Goal: Transaction & Acquisition: Register for event/course

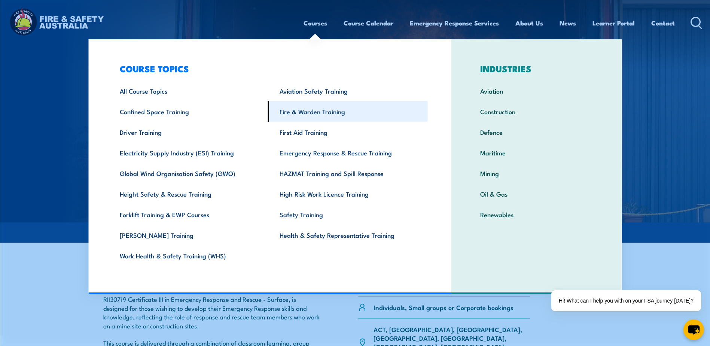
click at [302, 111] on link "Fire & Warden Training" at bounding box center [348, 111] width 160 height 21
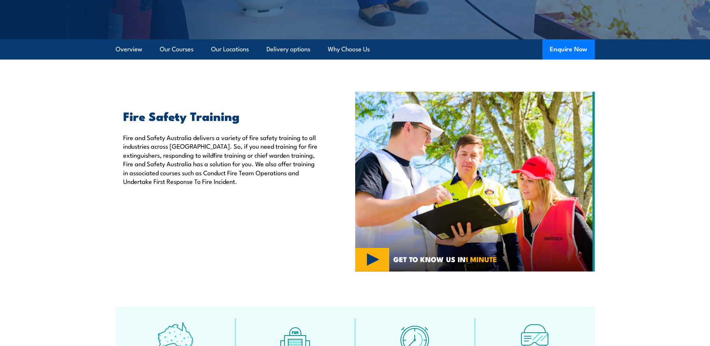
scroll to position [187, 0]
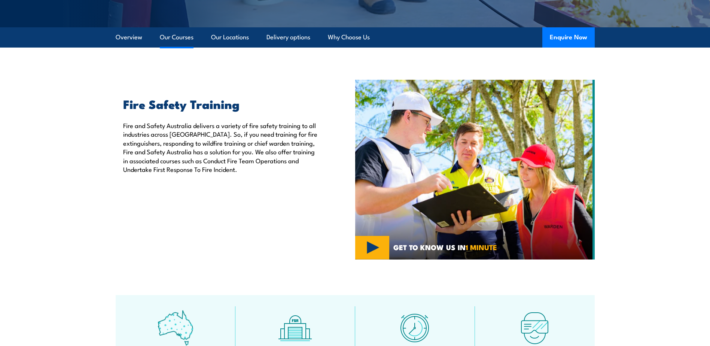
click at [182, 41] on link "Our Courses" at bounding box center [177, 37] width 34 height 20
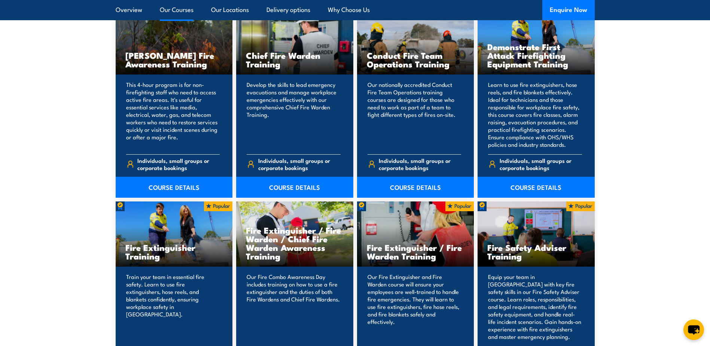
scroll to position [717, 0]
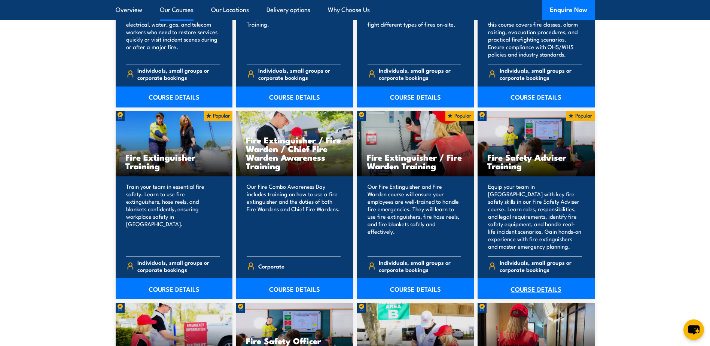
click at [546, 288] on link "COURSE DETAILS" at bounding box center [535, 288] width 117 height 21
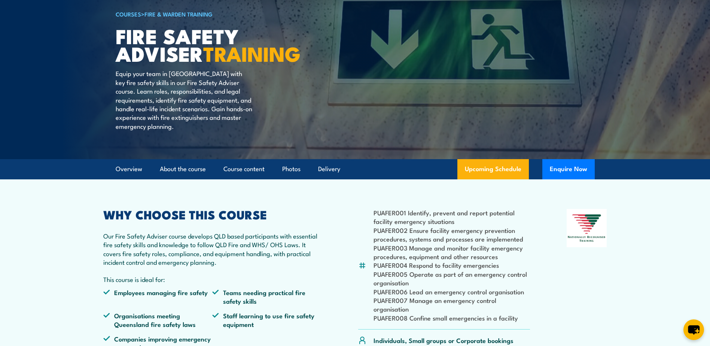
scroll to position [150, 0]
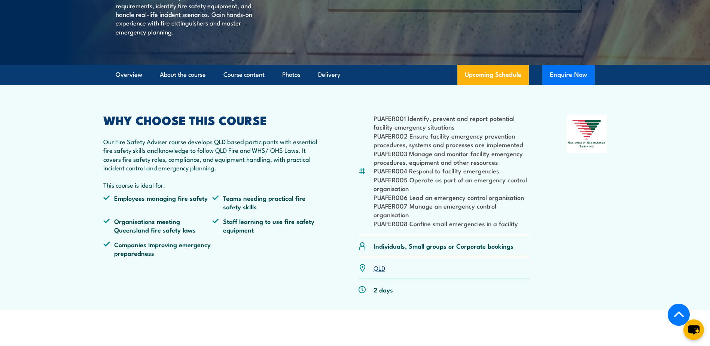
click at [569, 85] on button "Enquire Now" at bounding box center [568, 75] width 52 height 20
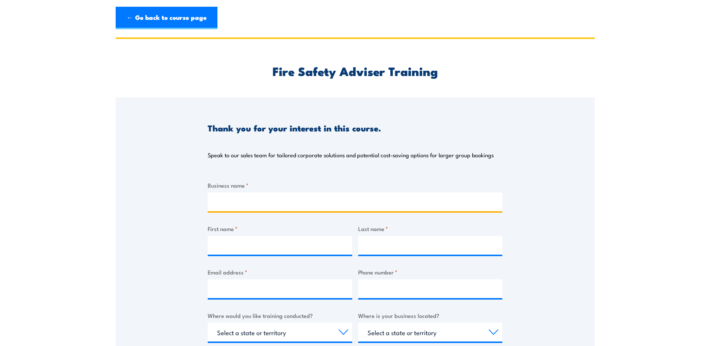
click at [243, 200] on input "Business name *" at bounding box center [355, 201] width 294 height 19
type input "Master Builders"
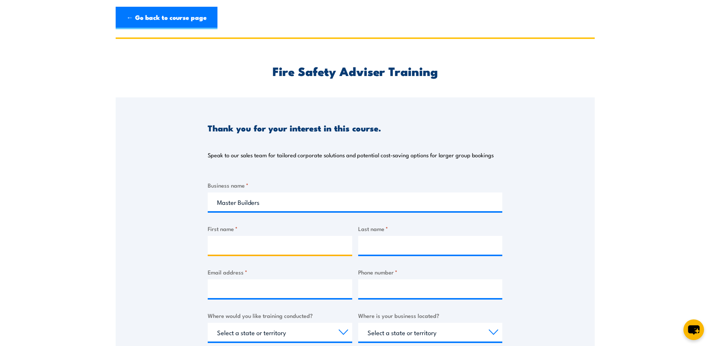
type input "Mikki Richardson"
type input "Richardson"
type input "mikki.richardson@gmail.com"
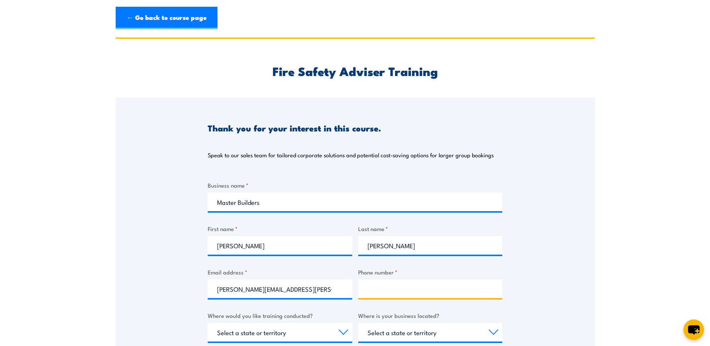
type input "0419799495"
click at [149, 232] on div "Thank you for your interest in this course. Speak to our sales team for tailore…" at bounding box center [355, 284] width 479 height 374
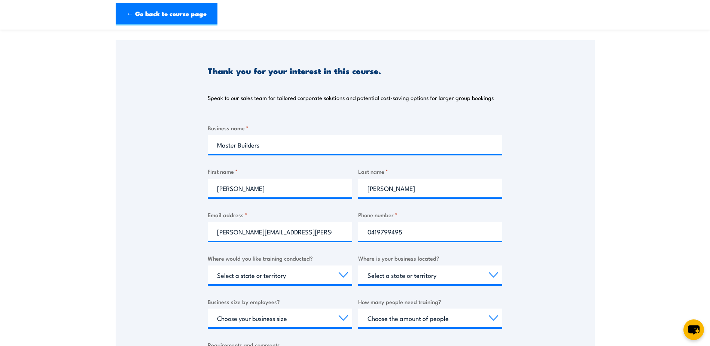
scroll to position [150, 0]
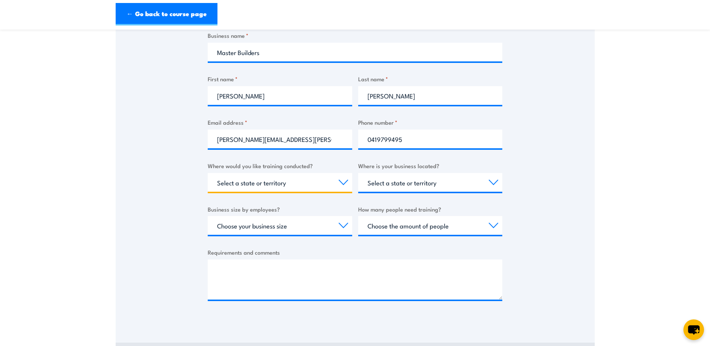
click at [286, 186] on select "Select a state or territory Nationally - multiple locations QLD NSW VIC SA ACT …" at bounding box center [280, 182] width 144 height 19
select select "QLD"
click at [208, 173] on select "Select a state or territory Nationally - multiple locations QLD NSW VIC SA ACT …" at bounding box center [280, 182] width 144 height 19
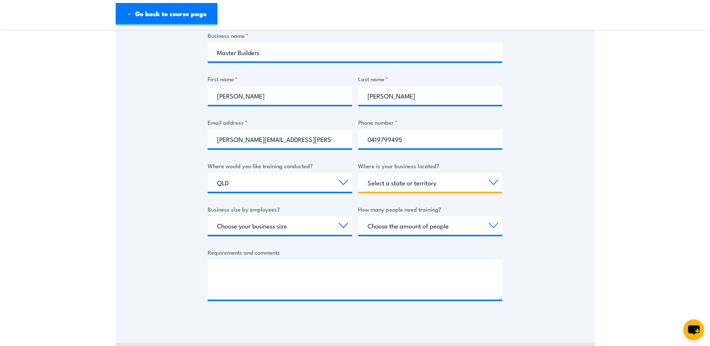
click at [447, 184] on select "Select a state or territory QLD NSW VIC SA ACT WA TAS NT" at bounding box center [430, 182] width 144 height 19
select select "QLD"
click at [358, 173] on select "Select a state or territory QLD NSW VIC SA ACT WA TAS NT" at bounding box center [430, 182] width 144 height 19
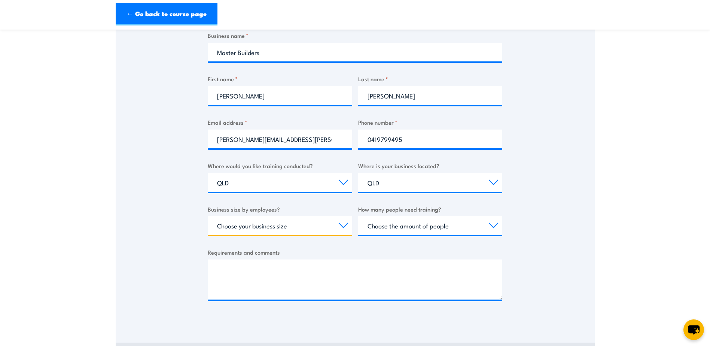
click at [287, 227] on select "Choose your business size 1 to 19 20 to 199 200+" at bounding box center [280, 225] width 144 height 19
select select "20 to 199"
click at [208, 216] on select "Choose your business size 1 to 19 20 to 199 200+" at bounding box center [280, 225] width 144 height 19
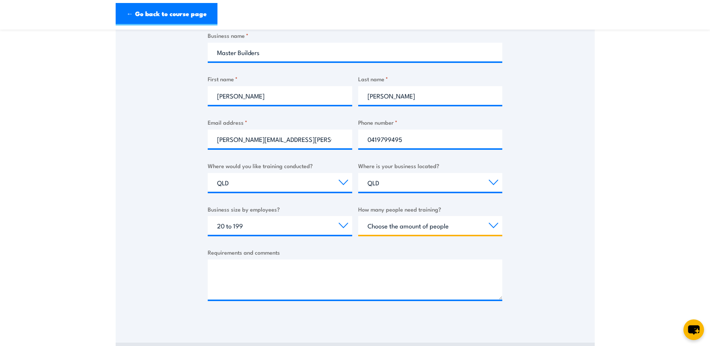
click at [423, 225] on select "Choose the amount of people 1 to 4 5 to 19 20+" at bounding box center [430, 225] width 144 height 19
click at [77, 231] on section "Fire Safety Adviser Training Thank you for your interest in this course. Speak …" at bounding box center [355, 131] width 710 height 486
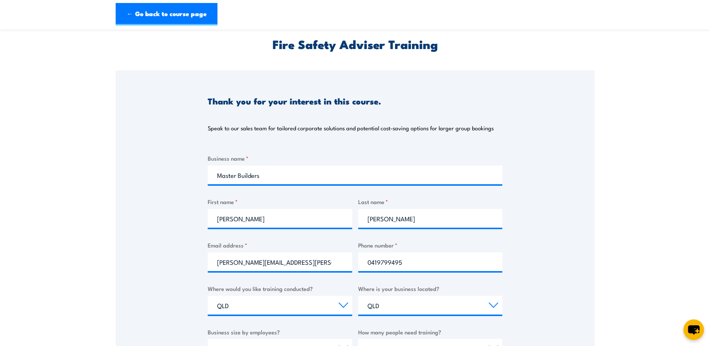
scroll to position [0, 0]
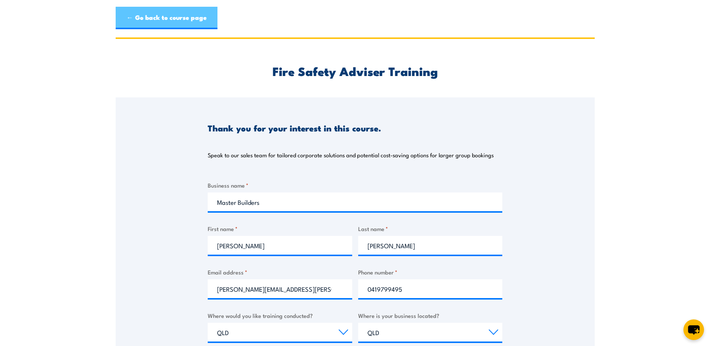
click at [165, 16] on link "← Go back to course page" at bounding box center [167, 18] width 102 height 22
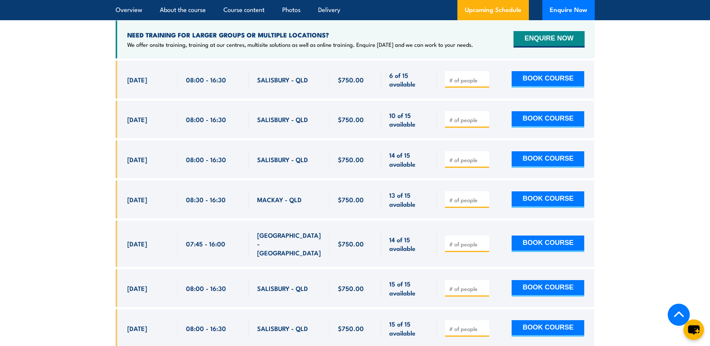
scroll to position [1336, 0]
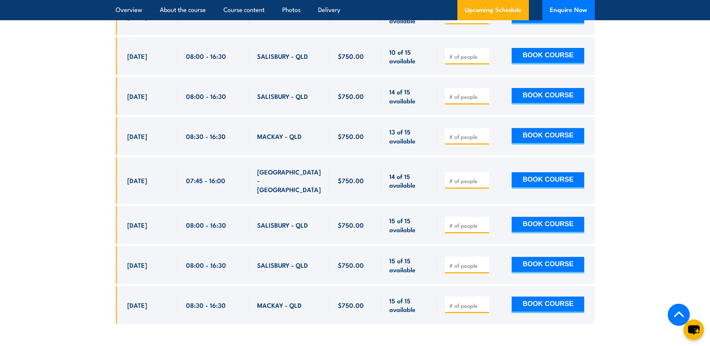
click at [473, 104] on div at bounding box center [467, 96] width 44 height 16
click at [474, 100] on input "number" at bounding box center [467, 96] width 37 height 7
click at [485, 100] on input "1" at bounding box center [467, 96] width 37 height 7
type input "2"
click at [485, 100] on input "2" at bounding box center [467, 96] width 37 height 7
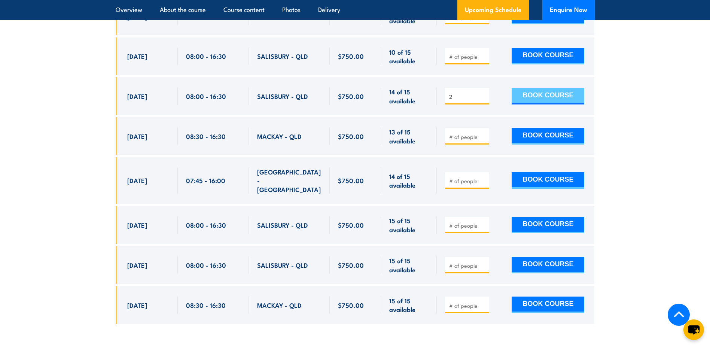
click at [534, 100] on button "BOOK COURSE" at bounding box center [547, 96] width 73 height 16
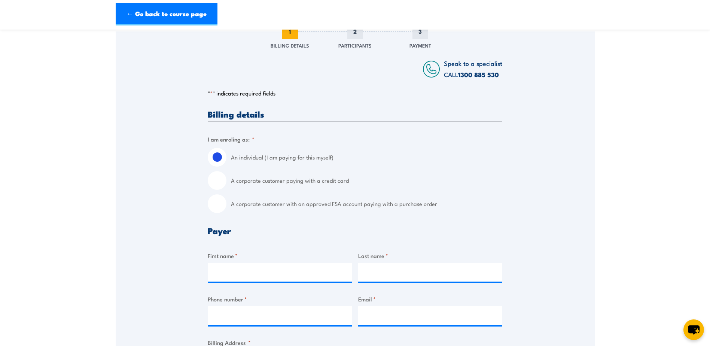
scroll to position [112, 0]
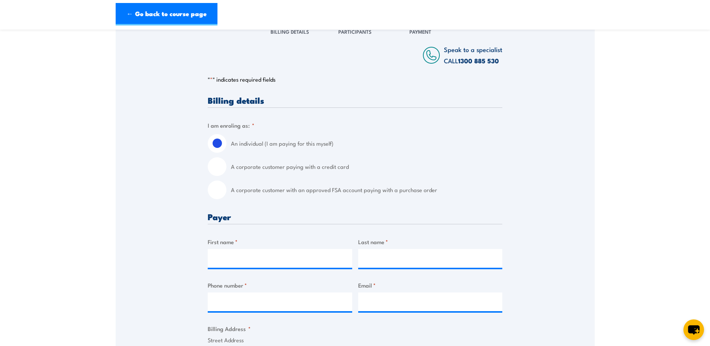
click at [221, 174] on input "A corporate customer paying with a credit card" at bounding box center [217, 166] width 19 height 19
radio input "true"
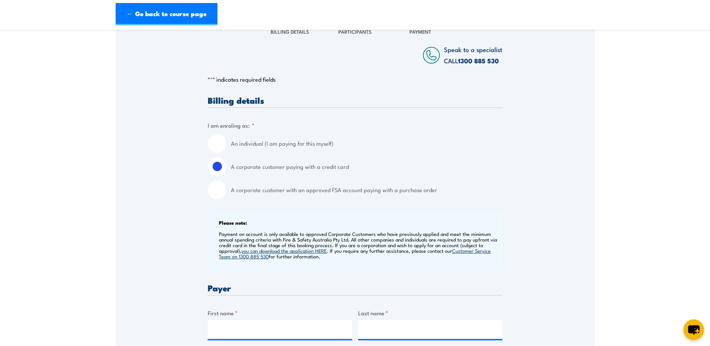
scroll to position [262, 0]
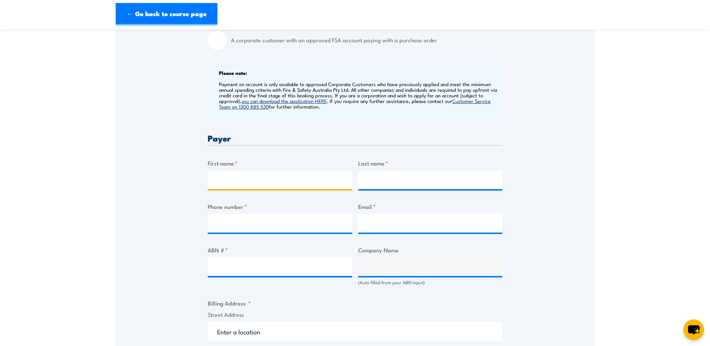
click at [220, 184] on input "First name *" at bounding box center [280, 179] width 144 height 19
type input "[PERSON_NAME]"
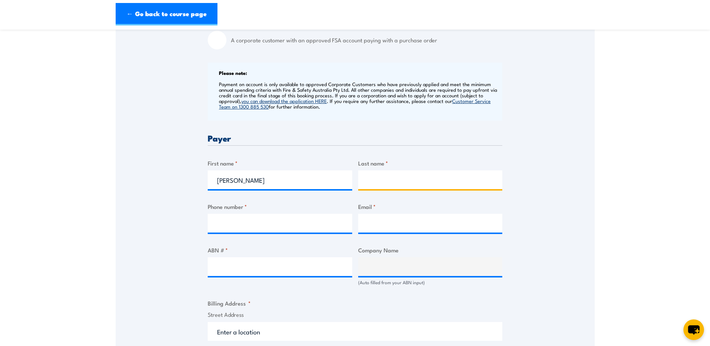
type input "[PERSON_NAME]"
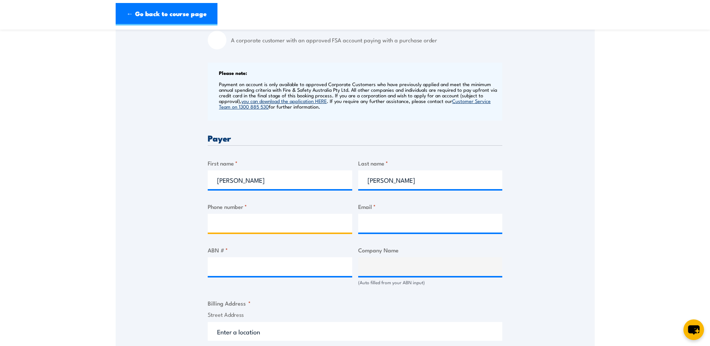
type input "0419799495"
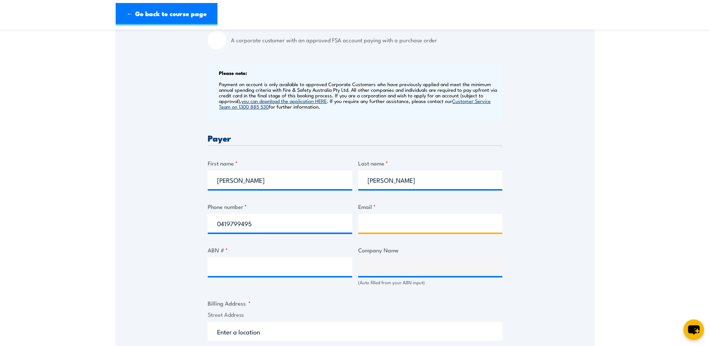
type input "[PERSON_NAME][EMAIL_ADDRESS][PERSON_NAME][DOMAIN_NAME]"
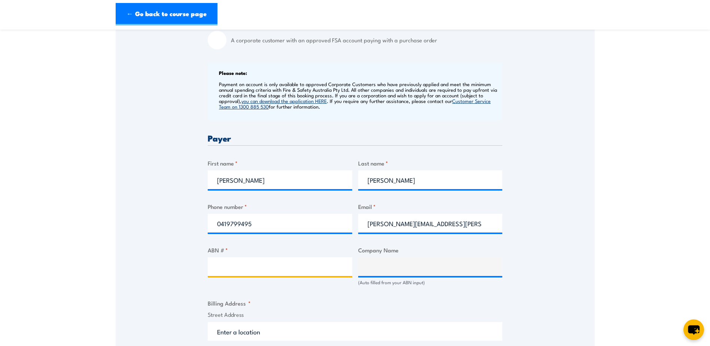
click at [266, 276] on input "ABN # *" at bounding box center [280, 266] width 144 height 19
click at [261, 270] on input "ABN # *" at bounding box center [280, 266] width 144 height 19
paste input "Matching names ABN Name Type Location 96 641 989 386"
type input "Matching names ABN Name Type Location 96 641 989 386"
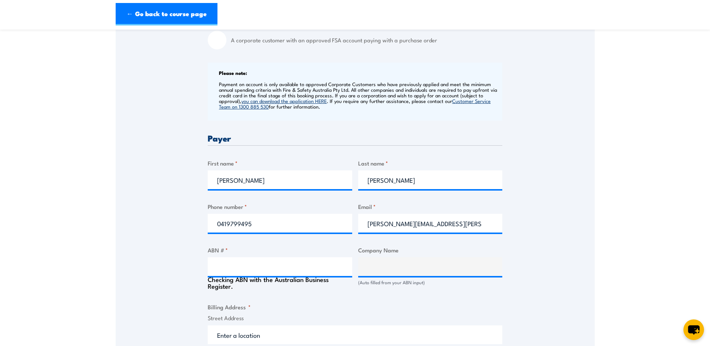
type input "QUEENSLAND MASTER BUILDERS ASSOCIATION INDUSTRIAL ORGANISATION OF EMPLOYERS"
click at [250, 267] on input "ABN # *" at bounding box center [280, 266] width 144 height 19
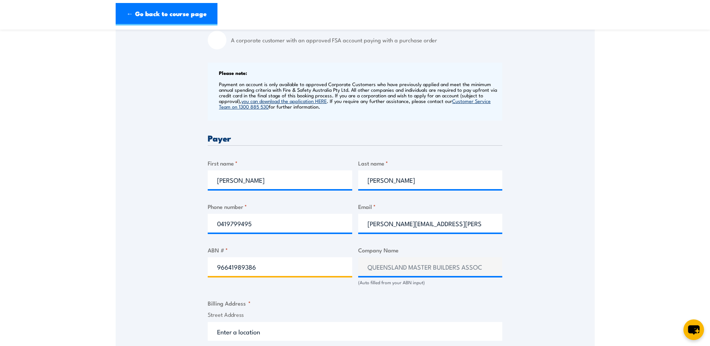
type input "96641989386"
click at [137, 291] on div "Speak to a specialist CALL 1300 885 530 CALL 1300 885 530 " * " indicates requi…" at bounding box center [355, 266] width 479 height 797
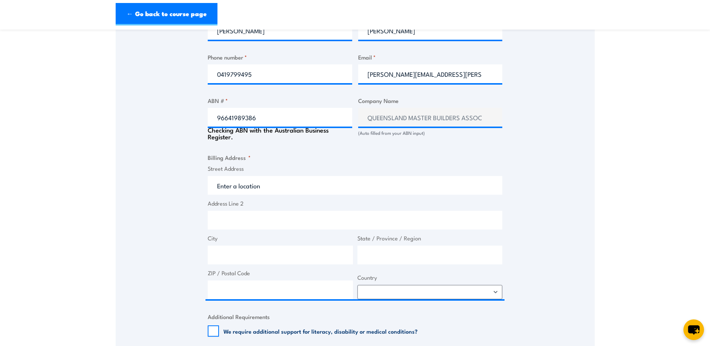
scroll to position [412, 0]
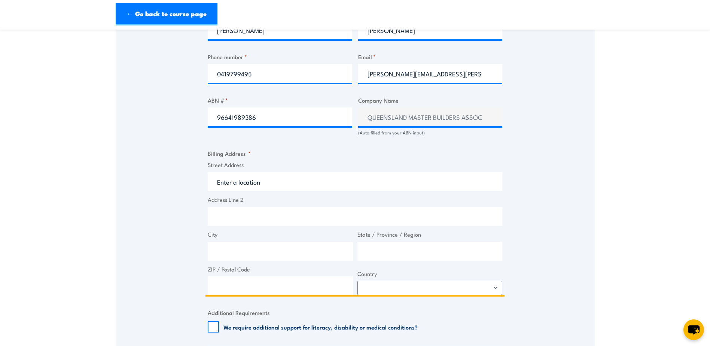
click at [278, 191] on input "Street Address" at bounding box center [355, 181] width 294 height 19
type input "417 Wickham Ter"
type input "Spring Hill"
type input "[GEOGRAPHIC_DATA]"
type input "4000"
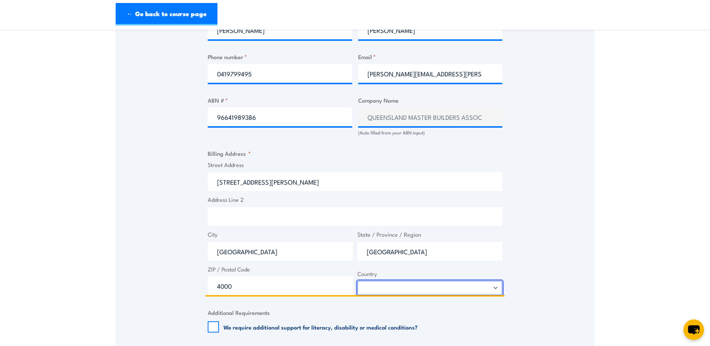
select select "Australia"
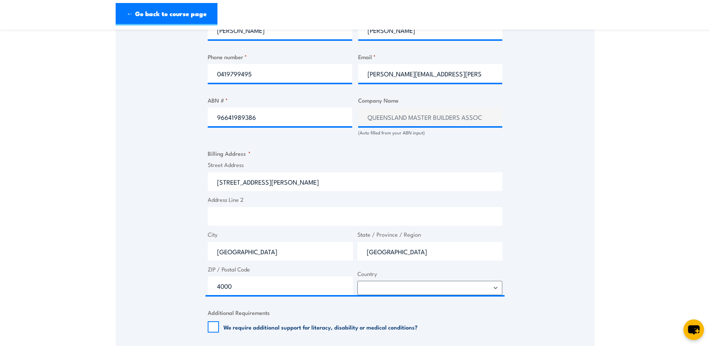
click at [158, 272] on div "Speak to a specialist CALL 1300 885 530 CALL 1300 885 530 " * " indicates requi…" at bounding box center [355, 116] width 479 height 797
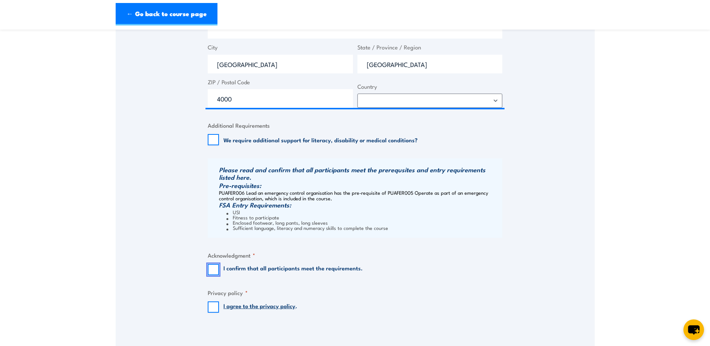
click at [214, 275] on input "I confirm that all participants meet the requirements." at bounding box center [213, 269] width 11 height 11
checkbox input "true"
click at [222, 312] on div "I agree to the privacy policy ." at bounding box center [252, 306] width 89 height 11
drag, startPoint x: 216, startPoint y: 311, endPoint x: 302, endPoint y: 290, distance: 87.9
click at [219, 311] on input "I agree to the privacy policy ." at bounding box center [213, 306] width 11 height 11
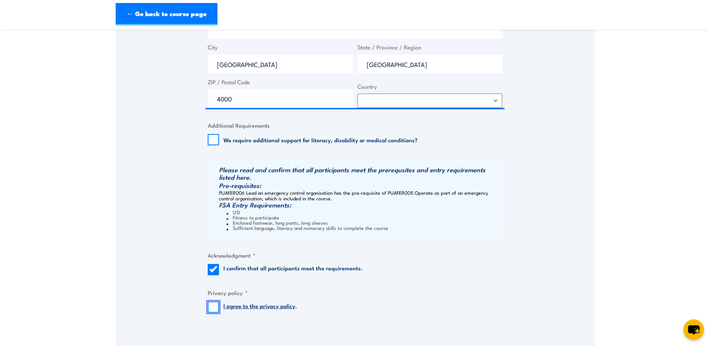
checkbox input "true"
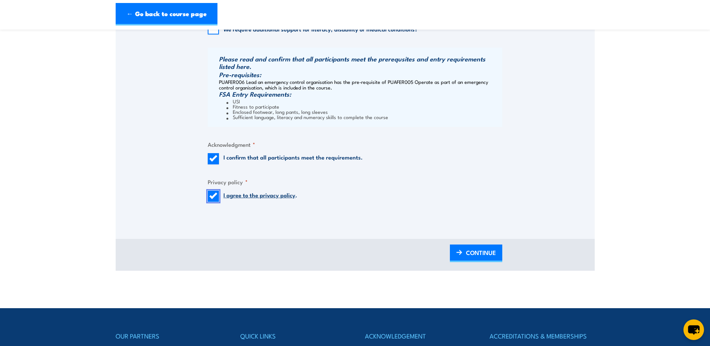
scroll to position [786, 0]
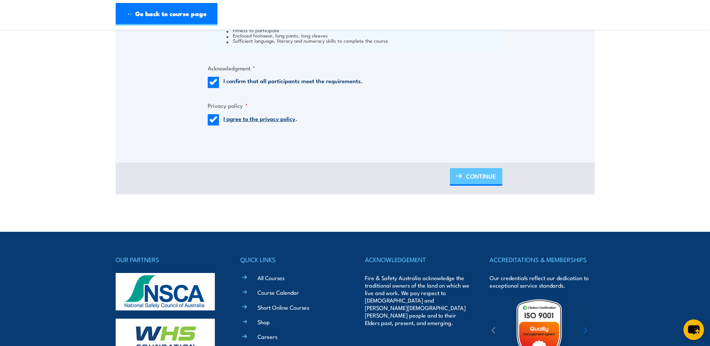
click at [489, 180] on span "CONTINUE" at bounding box center [481, 176] width 30 height 20
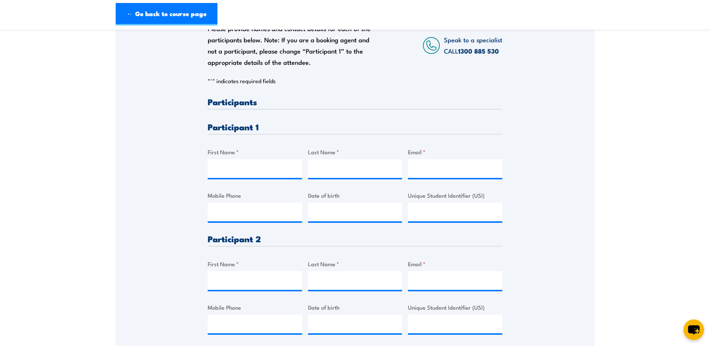
scroll to position [150, 0]
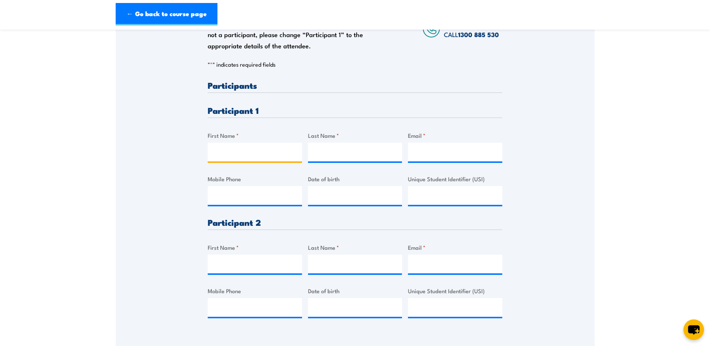
click at [241, 161] on input "First Name *" at bounding box center [255, 152] width 94 height 19
type input "Joshua"
type input "Nash"
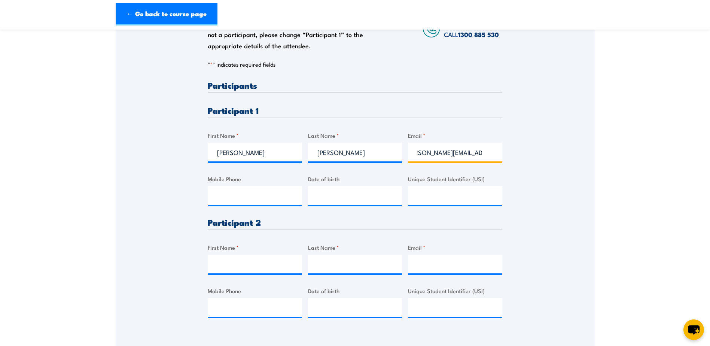
scroll to position [0, 0]
drag, startPoint x: 394, startPoint y: 168, endPoint x: 388, endPoint y: 170, distance: 5.9
click at [382, 171] on div "Please provide names and contact details for each of the participants below. No…" at bounding box center [355, 205] width 294 height 249
type input "joshua.nash@mbml.com.au"
click at [242, 194] on input "Mobile Phone" at bounding box center [255, 195] width 94 height 19
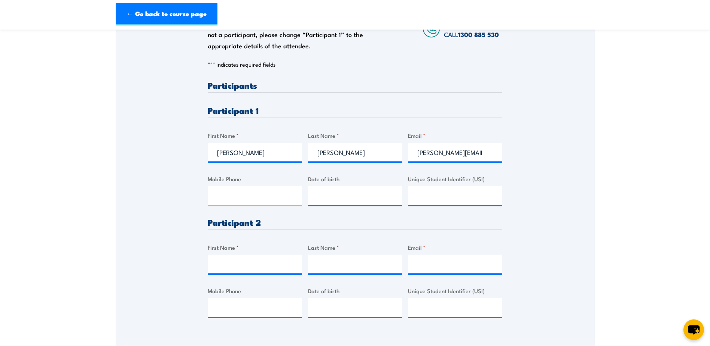
click at [224, 205] on input "Mobile Phone" at bounding box center [255, 195] width 94 height 19
paste input "0460 041 915"
type input "0460 041 915"
click at [449, 193] on input "Unique Student Identifier (USI)" at bounding box center [455, 195] width 94 height 19
click at [418, 198] on input "Unique Student Identifier (USI)" at bounding box center [455, 195] width 94 height 19
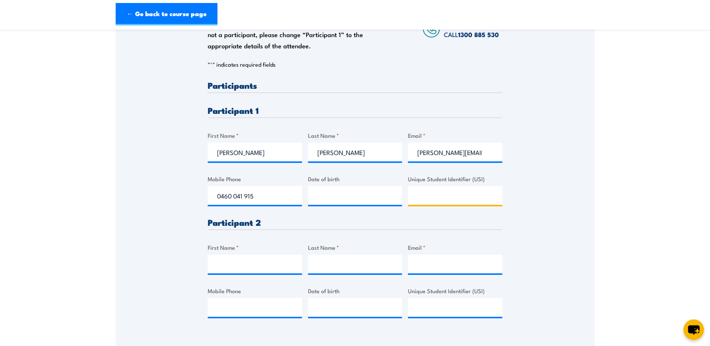
paste input "TL7BRYKBP6"
type input "TL7BRYKBP6"
click at [330, 204] on input "__/__/____" at bounding box center [355, 195] width 94 height 19
type input "11/03/1986"
click at [242, 260] on div "First Name *" at bounding box center [255, 258] width 94 height 30
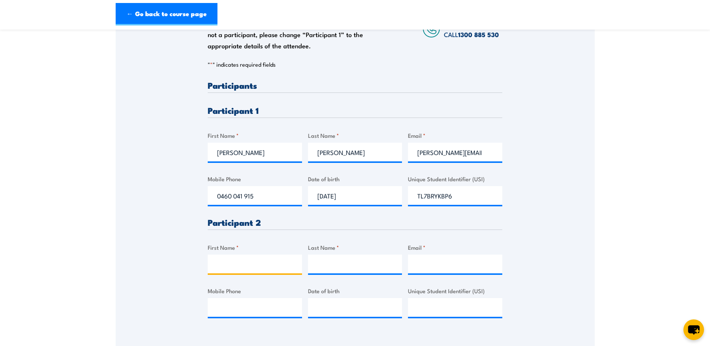
click at [239, 272] on input "First Name *" at bounding box center [255, 263] width 94 height 19
type input "Cameron"
type input "Telfer"
drag, startPoint x: 175, startPoint y: 268, endPoint x: 223, endPoint y: 265, distance: 47.6
click at [175, 268] on div "Please provide names and contact details for each of the participants below. No…" at bounding box center [355, 156] width 479 height 352
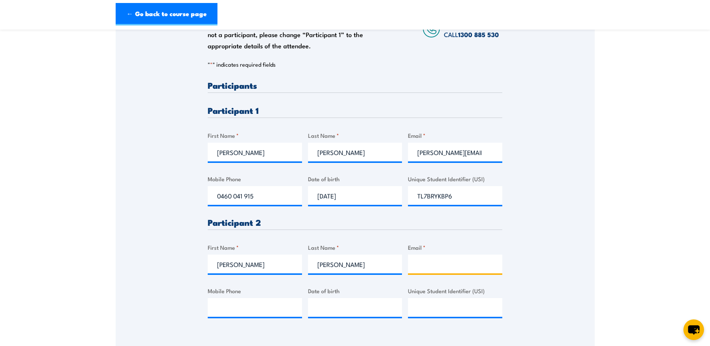
click at [426, 270] on input "Email *" at bounding box center [455, 263] width 94 height 19
type input "cameron.telfer@mbqld.com.au"
drag, startPoint x: 228, startPoint y: 323, endPoint x: 238, endPoint y: 321, distance: 10.7
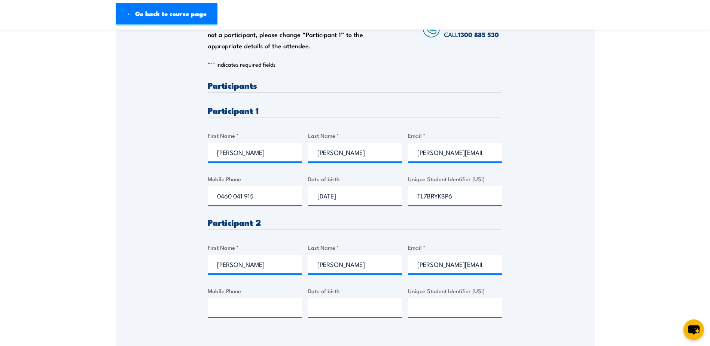
click at [237, 317] on div at bounding box center [255, 307] width 94 height 19
click at [238, 317] on input "Mobile Phone" at bounding box center [255, 307] width 94 height 19
type input "0460300947"
type input "__/__/____"
click at [321, 308] on input "__/__/____" at bounding box center [355, 307] width 94 height 19
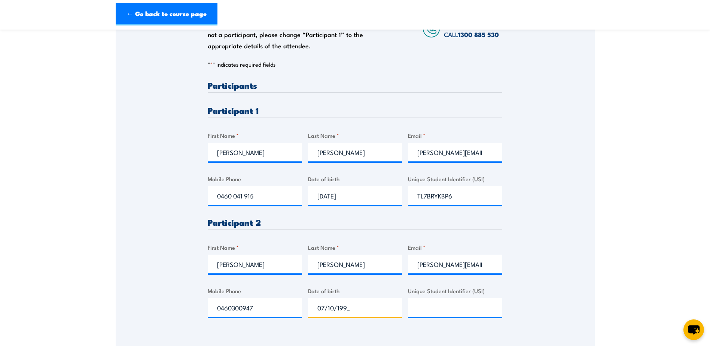
type input "07/10/1990"
click at [448, 317] on input "Unique Student Identifier (USI)" at bounding box center [455, 307] width 94 height 19
paste input "US87EAKCMG"
type input "US87EAKCMG"
click at [600, 299] on section "Fire Safety Adviser (QLD) Training 08:00 2 CALL "" at bounding box center [355, 137] width 710 height 498
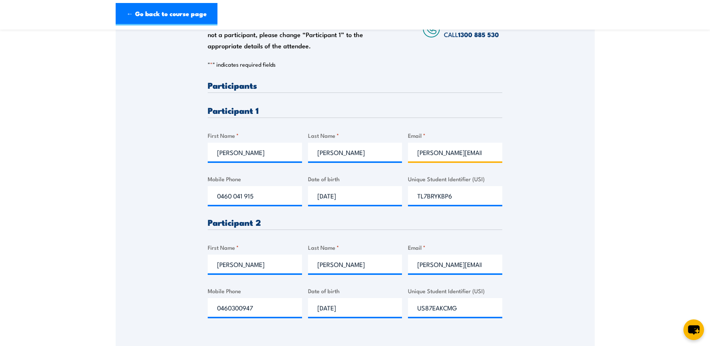
drag, startPoint x: 468, startPoint y: 158, endPoint x: 507, endPoint y: 166, distance: 39.8
click at [507, 166] on div "Please provide names and contact details for each of the participants below. No…" at bounding box center [355, 156] width 479 height 352
click at [459, 159] on input "joshua.nash@mbml.com.au" at bounding box center [455, 152] width 94 height 19
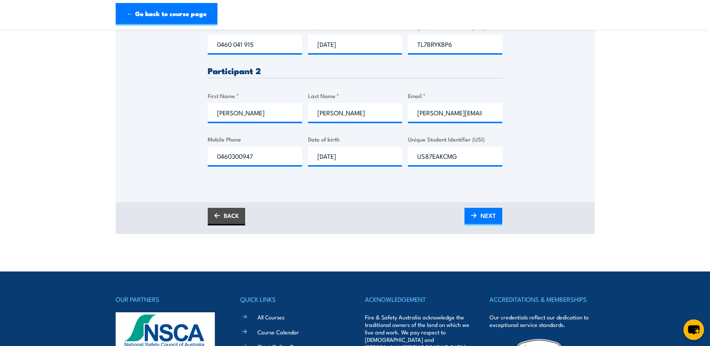
scroll to position [374, 0]
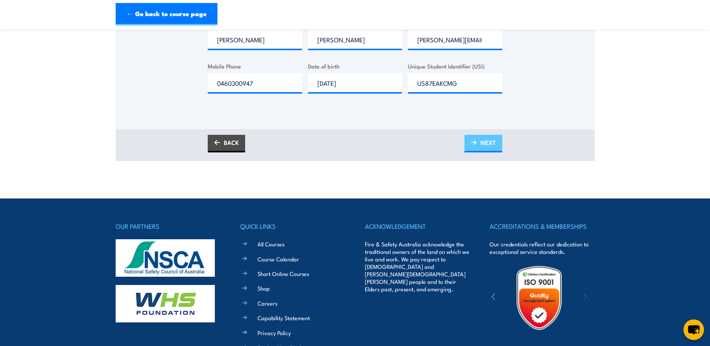
click at [488, 151] on span "NEXT" at bounding box center [487, 142] width 15 height 20
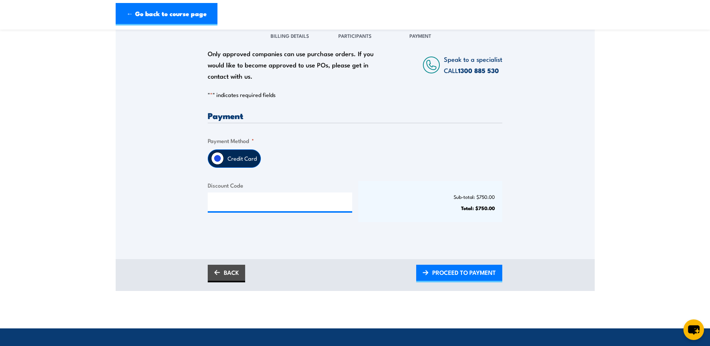
scroll to position [112, 0]
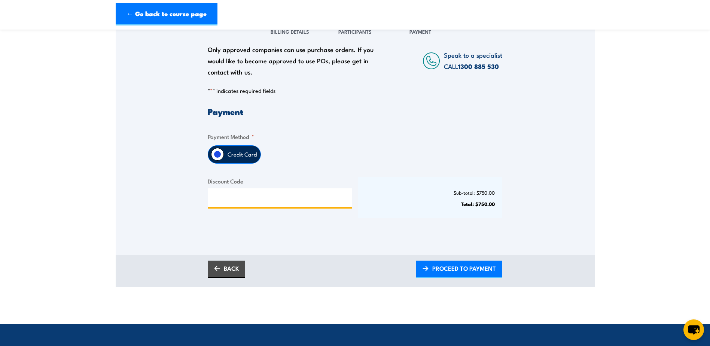
click at [240, 205] on input "Discount Code" at bounding box center [280, 197] width 144 height 19
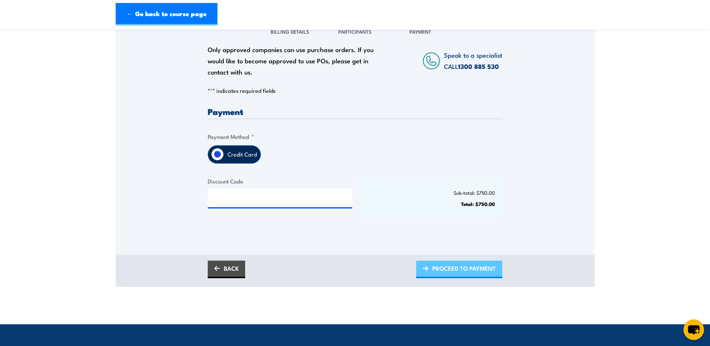
click at [463, 276] on span "PROCEED TO PAYMENT" at bounding box center [464, 268] width 64 height 20
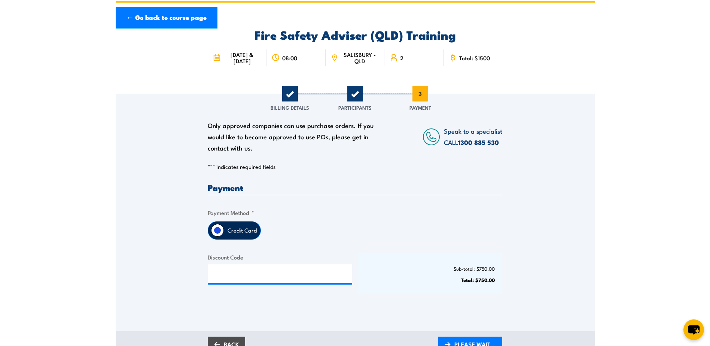
scroll to position [0, 0]
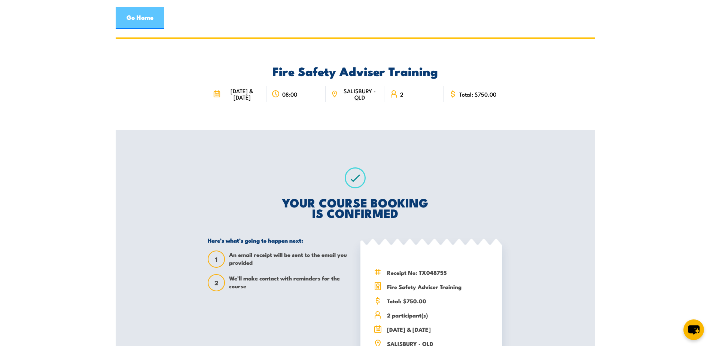
click at [129, 13] on link "Go Home" at bounding box center [140, 18] width 49 height 22
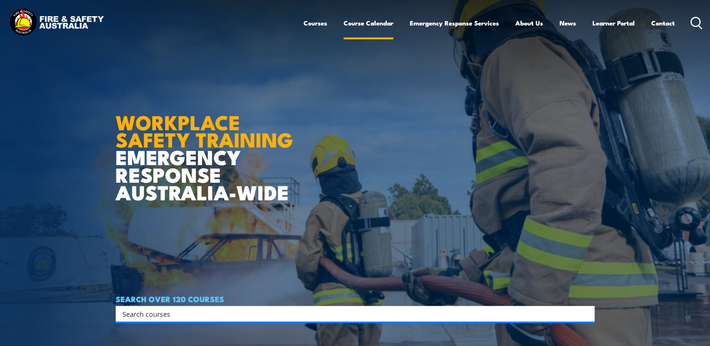
click at [364, 24] on link "Course Calendar" at bounding box center [368, 23] width 50 height 20
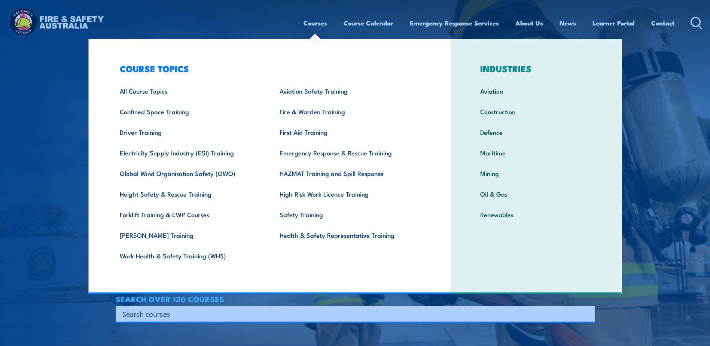
click at [317, 24] on link "Courses" at bounding box center [315, 23] width 24 height 20
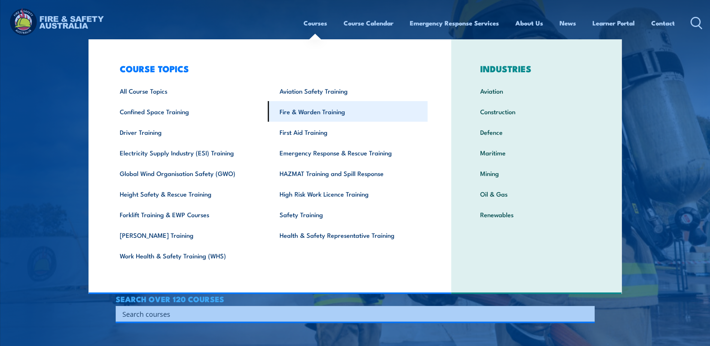
click at [303, 114] on link "Fire & Warden Training" at bounding box center [348, 111] width 160 height 21
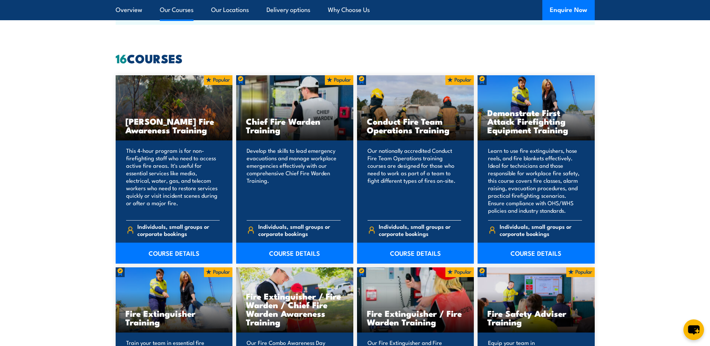
scroll to position [786, 0]
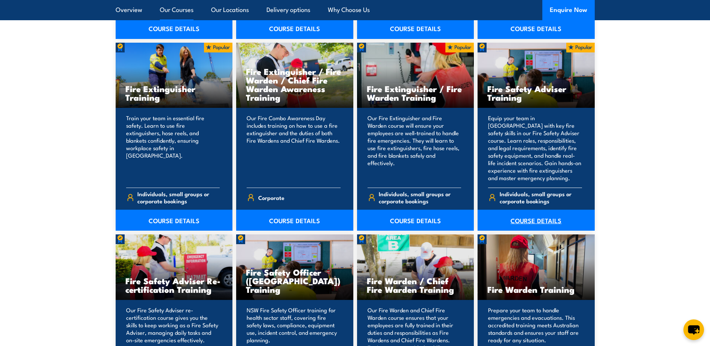
click at [520, 222] on link "COURSE DETAILS" at bounding box center [535, 220] width 117 height 21
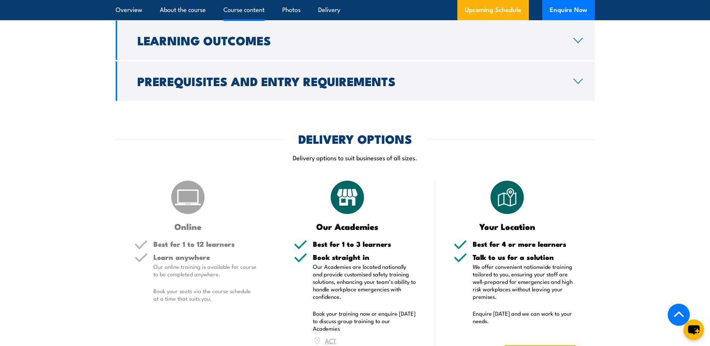
scroll to position [973, 0]
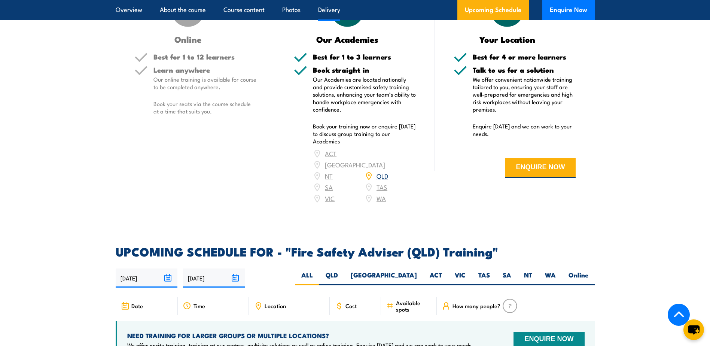
click at [383, 180] on link "QLD" at bounding box center [382, 175] width 12 height 9
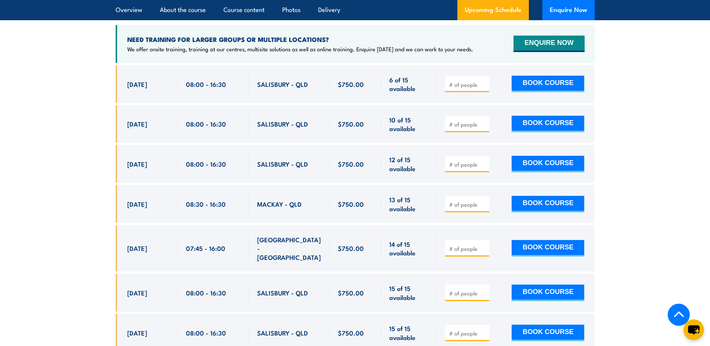
scroll to position [1336, 0]
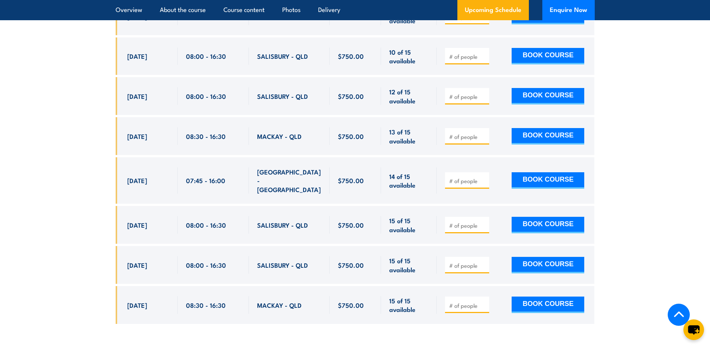
click at [469, 100] on input "number" at bounding box center [467, 96] width 37 height 7
click at [484, 100] on input "1" at bounding box center [467, 96] width 37 height 7
type input "2"
click at [484, 100] on input "2" at bounding box center [467, 96] width 37 height 7
click at [519, 100] on button "BOOK COURSE" at bounding box center [547, 96] width 73 height 16
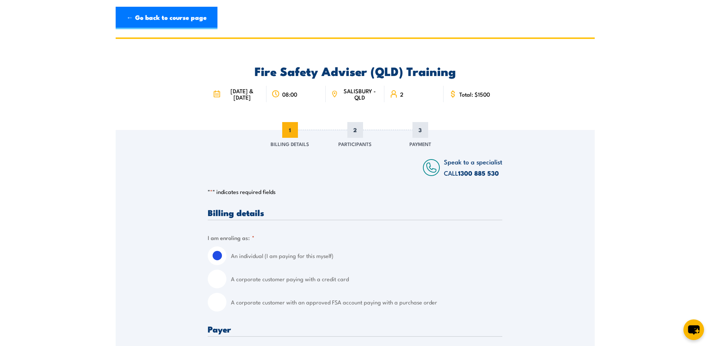
click at [366, 99] on span "SALISBURY - QLD" at bounding box center [359, 94] width 39 height 13
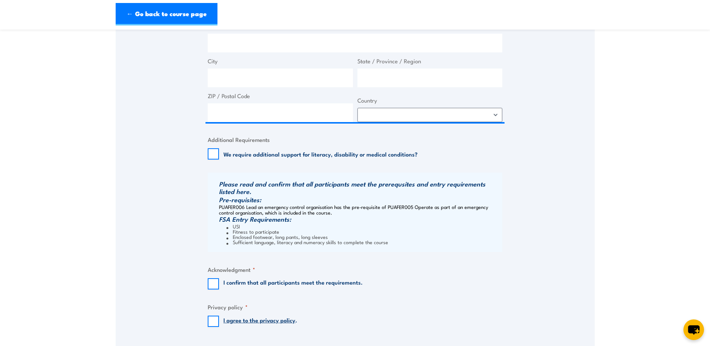
scroll to position [561, 0]
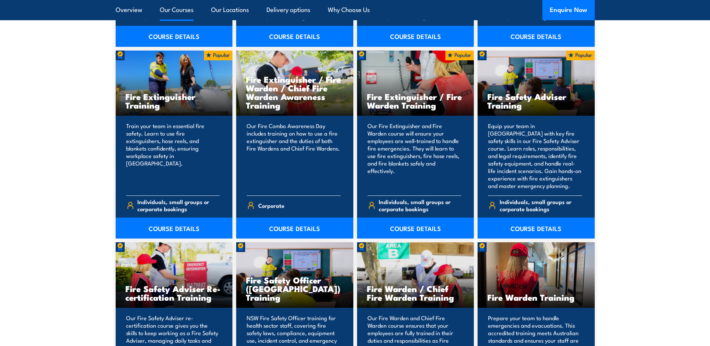
scroll to position [786, 0]
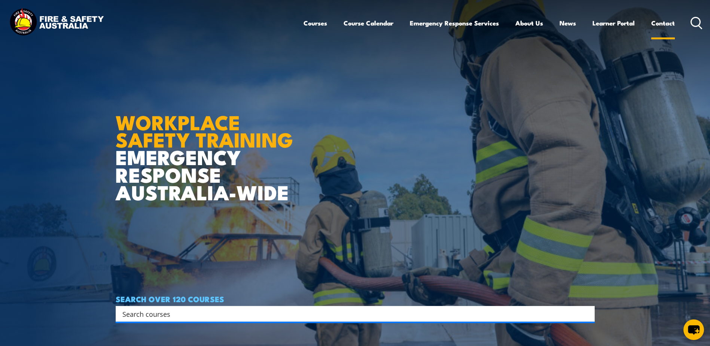
click at [667, 24] on link "Contact" at bounding box center [663, 23] width 24 height 20
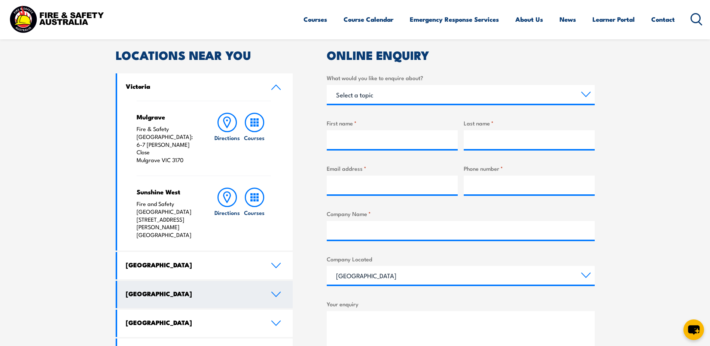
click at [281, 291] on icon at bounding box center [276, 294] width 10 height 6
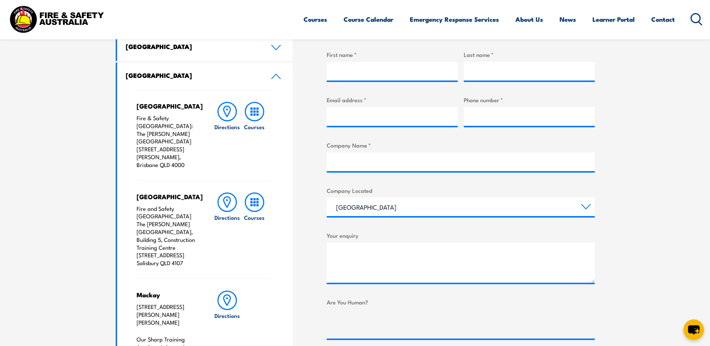
scroll to position [299, 0]
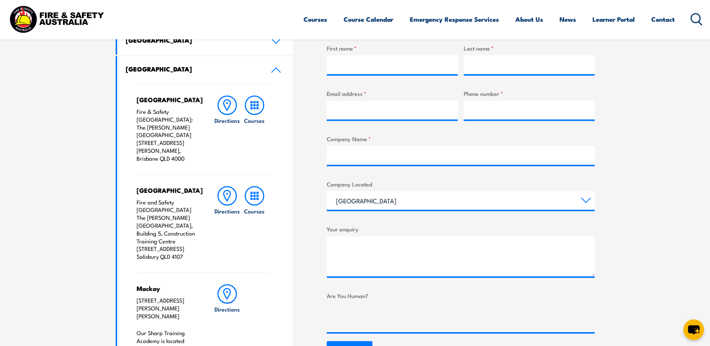
drag, startPoint x: 137, startPoint y: 185, endPoint x: 188, endPoint y: 241, distance: 76.0
click at [188, 241] on p "Fire and Safety [GEOGRAPHIC_DATA] The [PERSON_NAME][GEOGRAPHIC_DATA], Building …" at bounding box center [168, 229] width 62 height 62
copy p "Fire and Safety [GEOGRAPHIC_DATA] The [PERSON_NAME][GEOGRAPHIC_DATA], Building …"
click at [178, 207] on p "Fire and Safety Australia The Bob Marshman Building, Building 5, Construction T…" at bounding box center [168, 229] width 62 height 62
drag, startPoint x: 136, startPoint y: 194, endPoint x: 183, endPoint y: 227, distance: 57.0
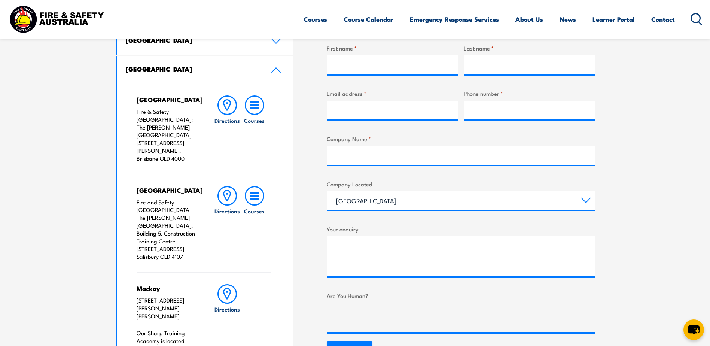
click at [185, 231] on p "Fire and Safety Australia The Bob Marshman Building, Building 5, Construction T…" at bounding box center [168, 229] width 62 height 62
drag, startPoint x: 183, startPoint y: 227, endPoint x: 190, endPoint y: 247, distance: 21.1
click at [190, 247] on div "Salisbury Fire and Safety Australia The Bob Marshman Building, Building 5, Cons…" at bounding box center [204, 223] width 135 height 98
copy p "Fire and Safety Australia The Bob Marshman Building, Building 5, Construction T…"
